Goal: Task Accomplishment & Management: Manage account settings

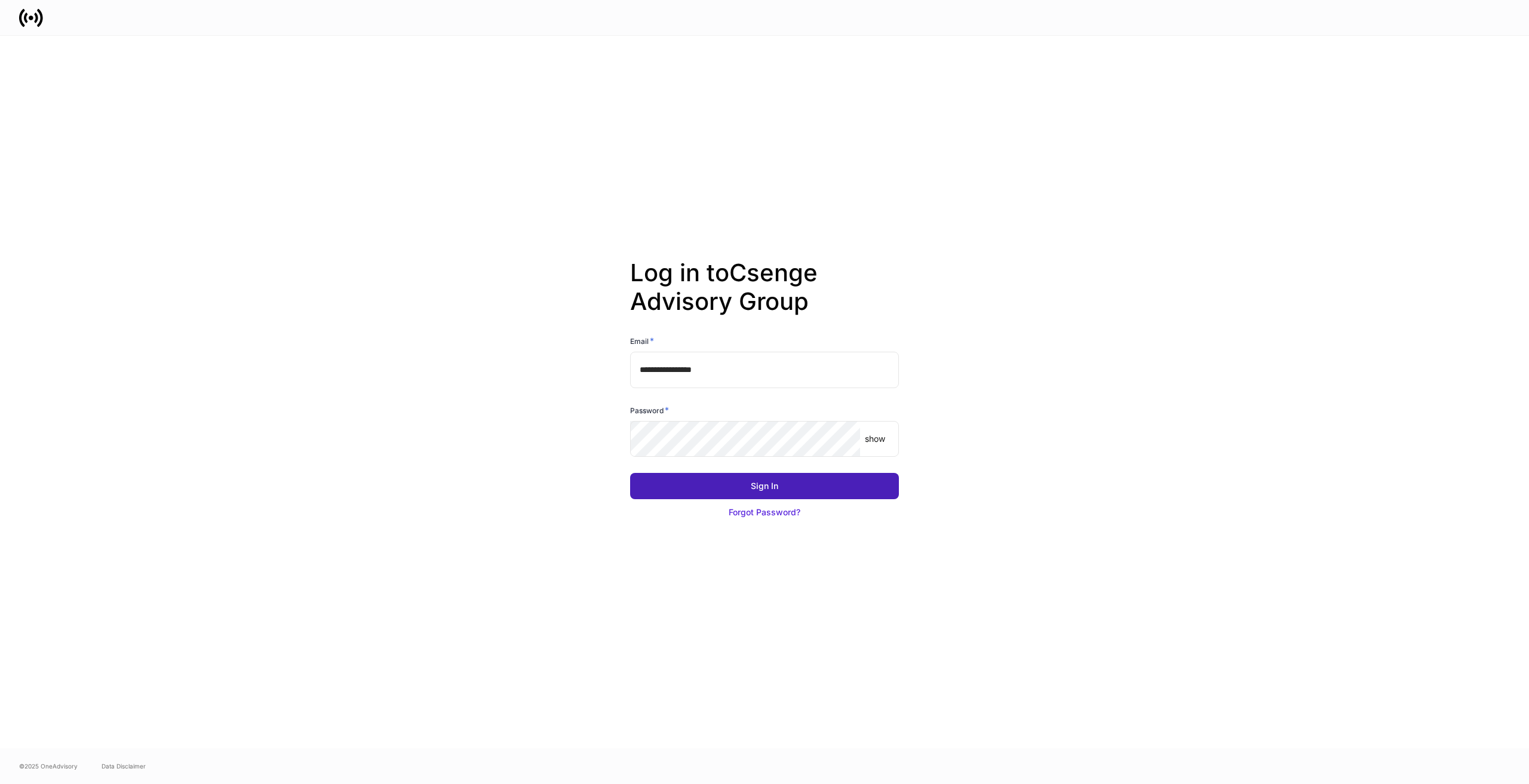
click at [768, 477] on button "Sign In" at bounding box center [764, 486] width 269 height 26
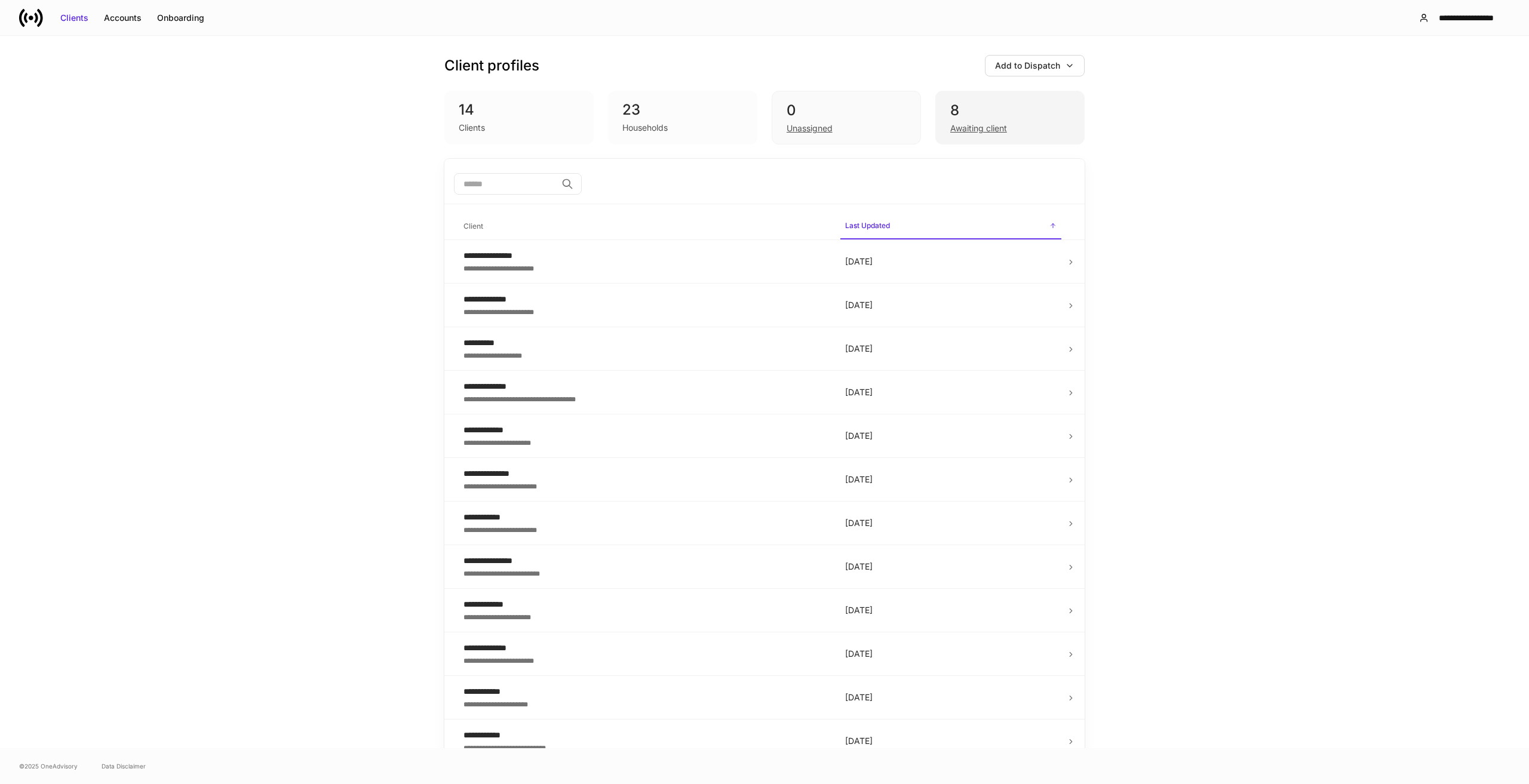
click at [990, 110] on div "8" at bounding box center [1009, 111] width 119 height 19
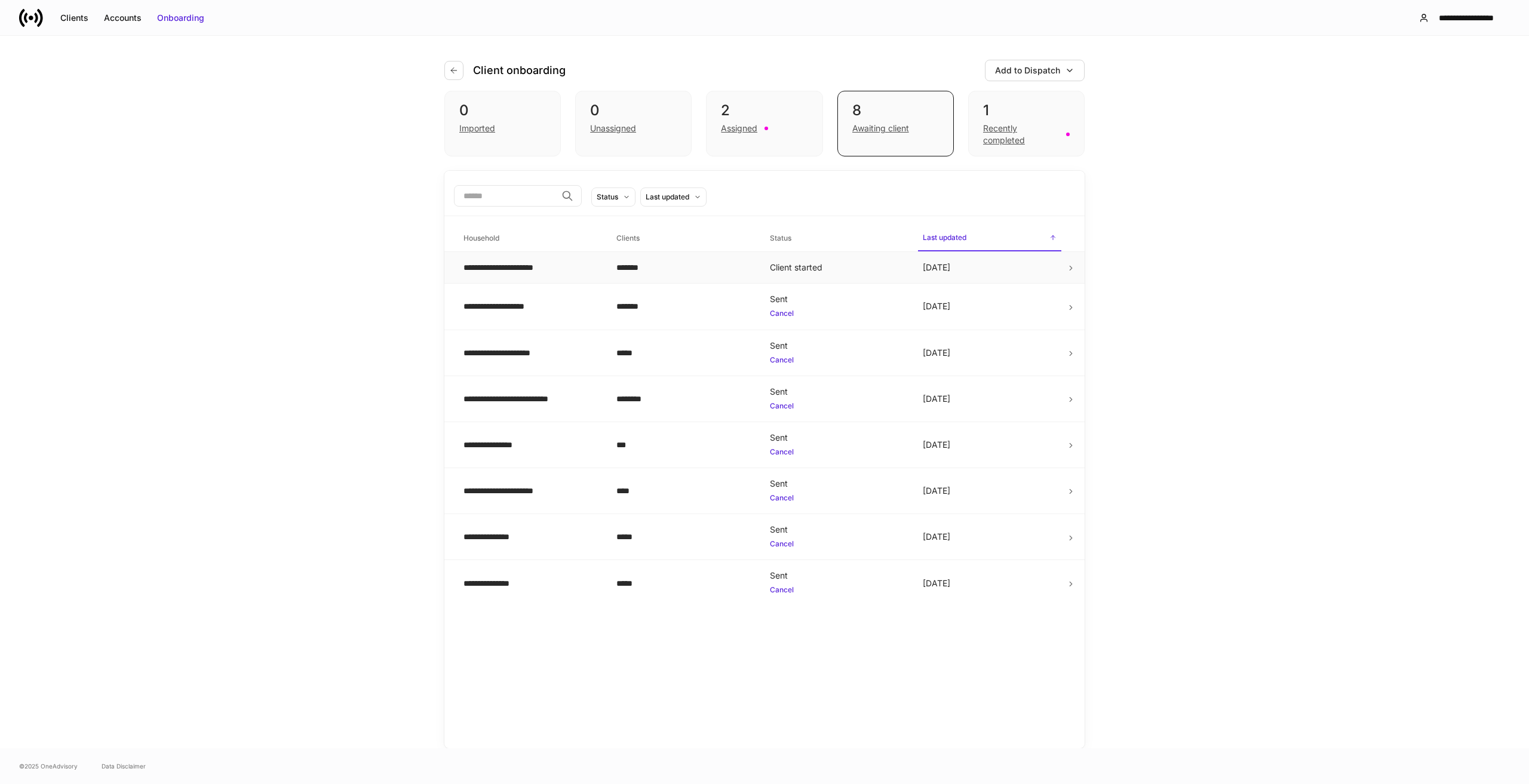
click at [974, 264] on td "[DATE]" at bounding box center [990, 268] width 153 height 32
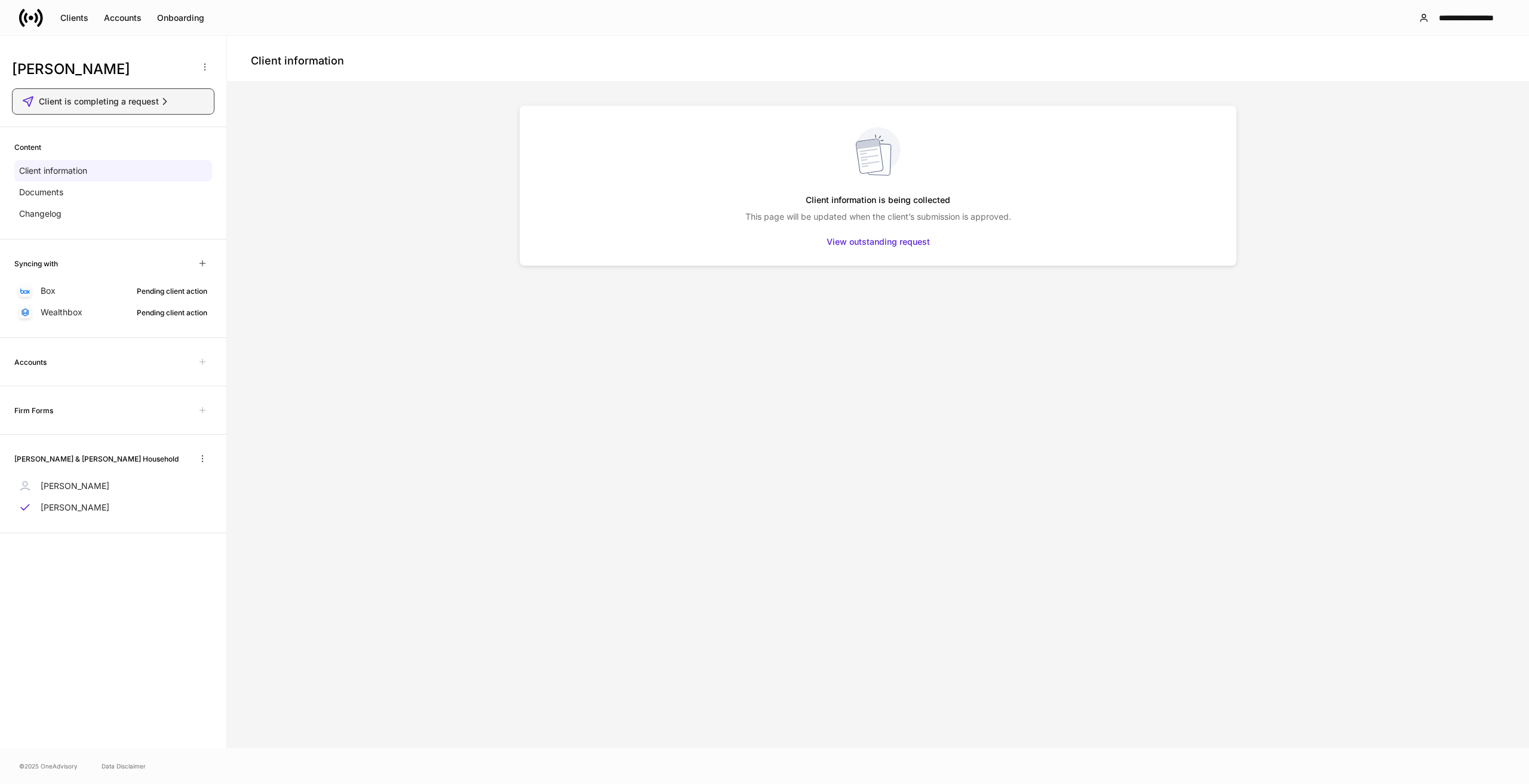
click at [157, 99] on div "Client is completing a request" at bounding box center [104, 101] width 132 height 12
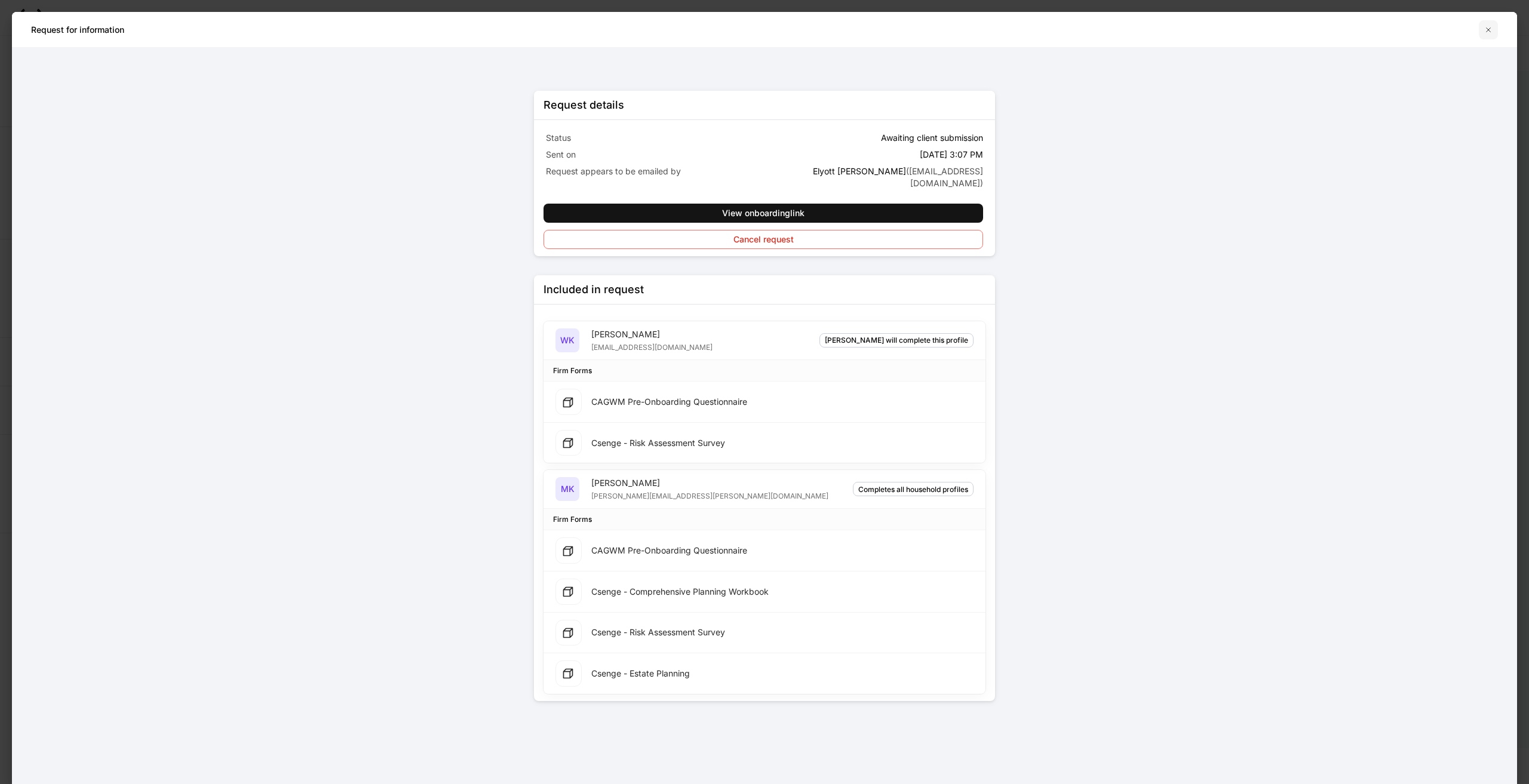
click at [1487, 29] on icon "button" at bounding box center [1489, 30] width 9 height 9
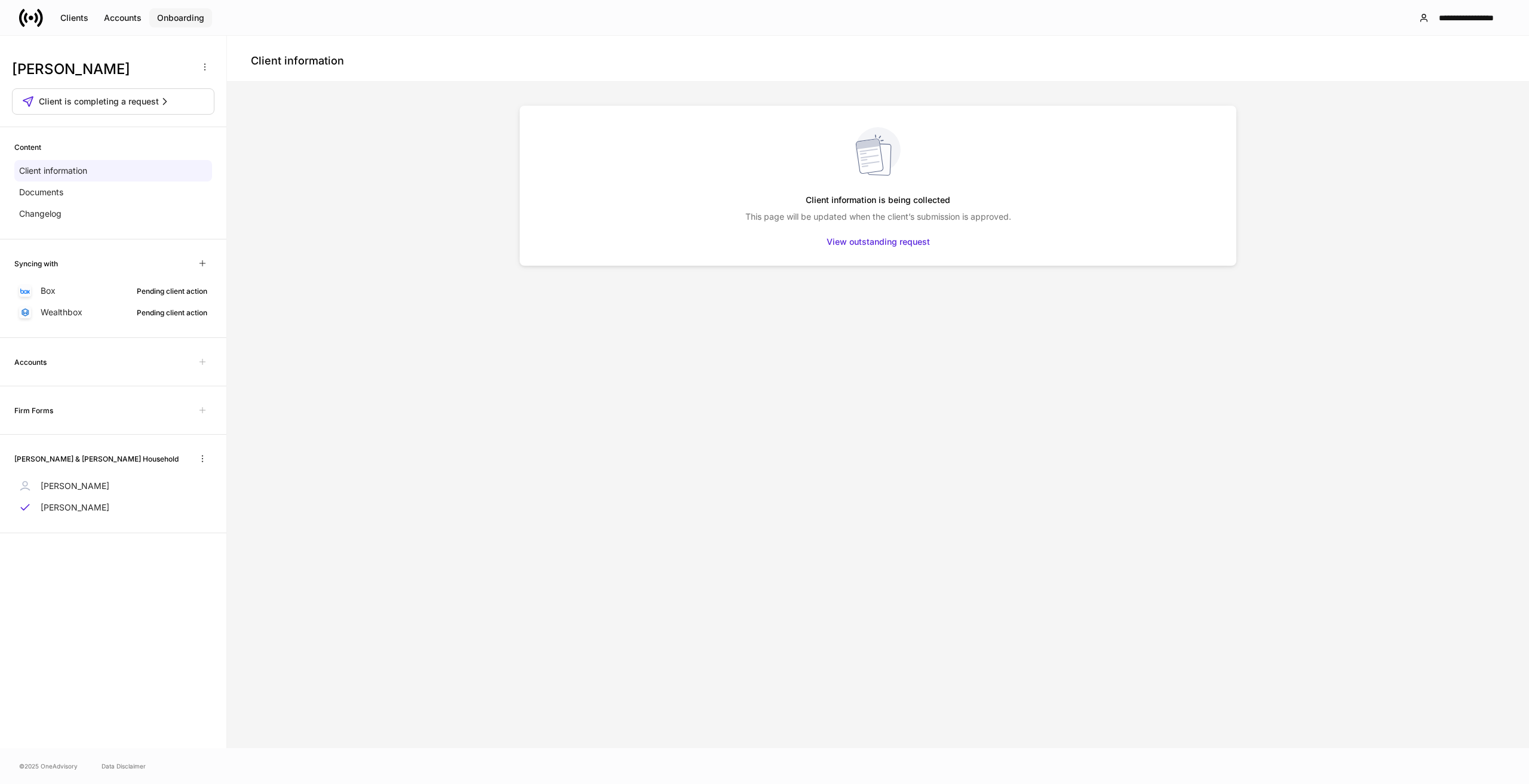
click at [201, 17] on div "Onboarding" at bounding box center [180, 18] width 47 height 12
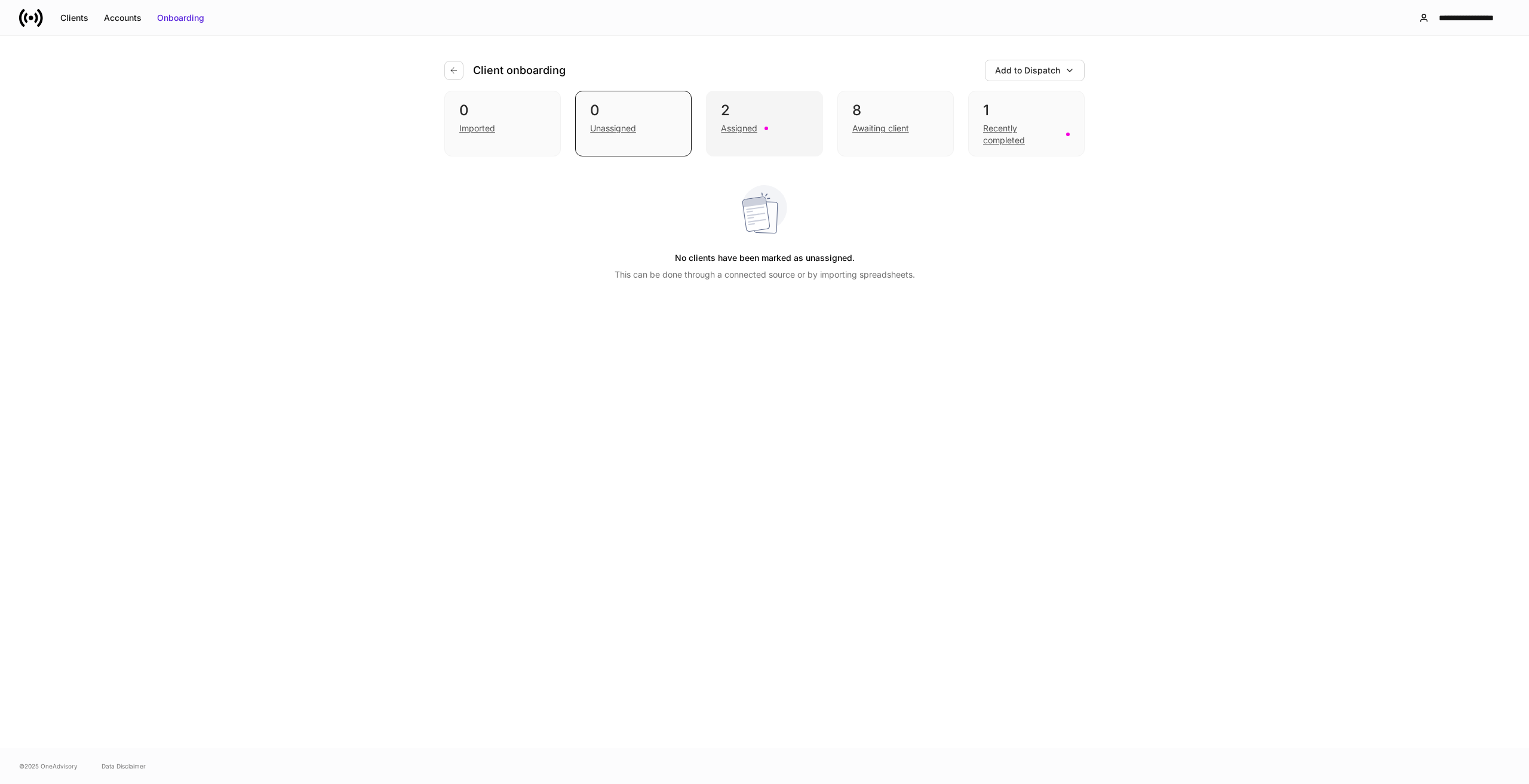
click at [737, 132] on div "Assigned" at bounding box center [739, 128] width 37 height 12
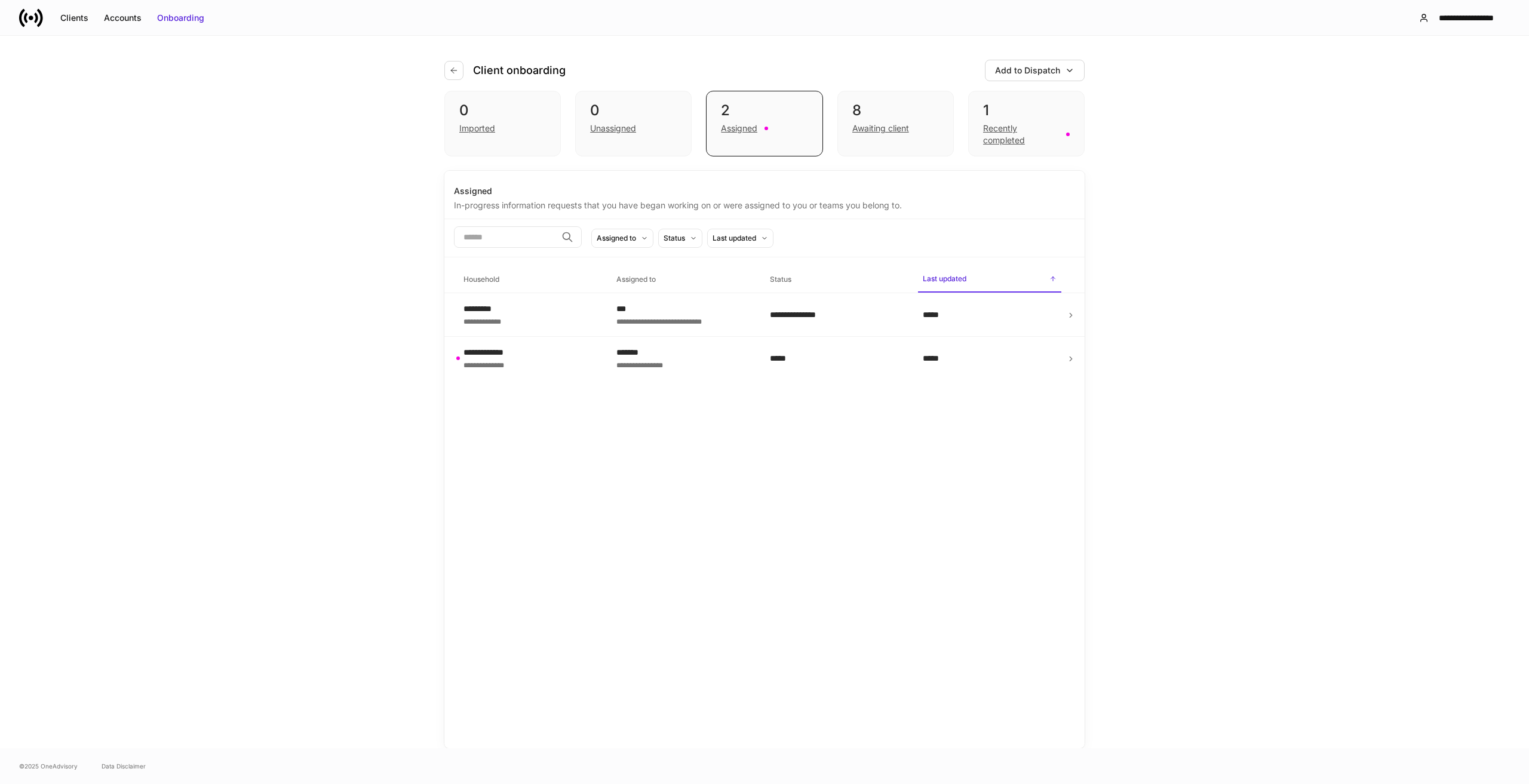
click at [1239, 331] on div "**********" at bounding box center [764, 392] width 1529 height 713
